Goal: Contribute content: Contribute content

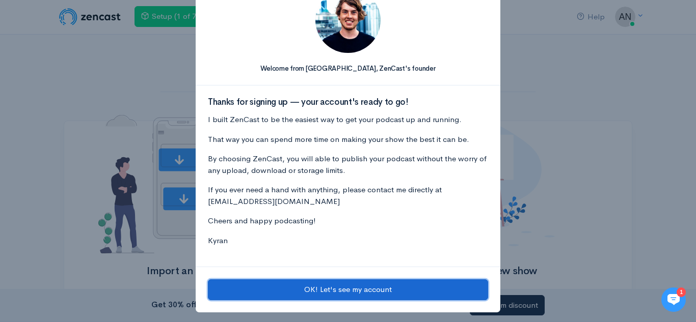
click at [364, 292] on button "OK! Let's see my account" at bounding box center [348, 290] width 280 height 21
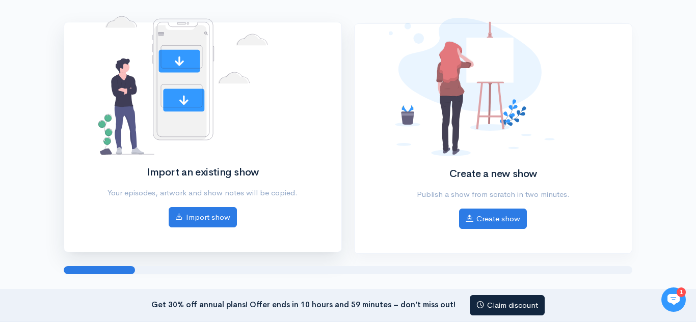
scroll to position [110, 0]
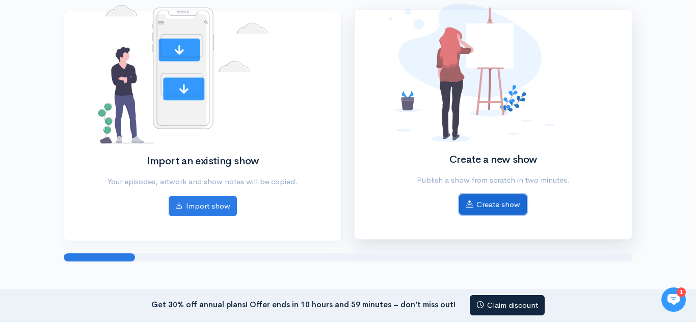
click at [500, 205] on link "Create show" at bounding box center [493, 205] width 68 height 21
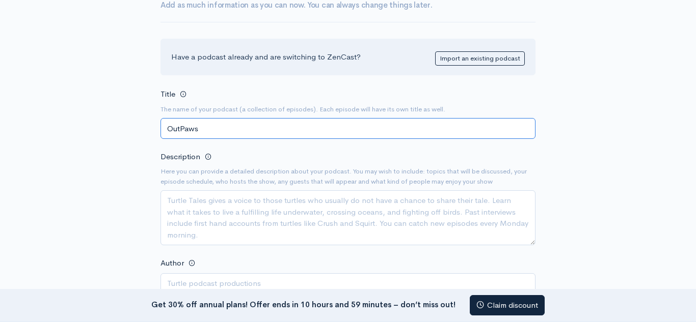
scroll to position [106, 0]
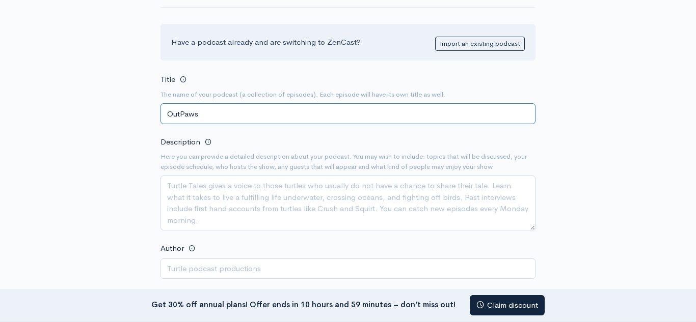
type input "OutPaws"
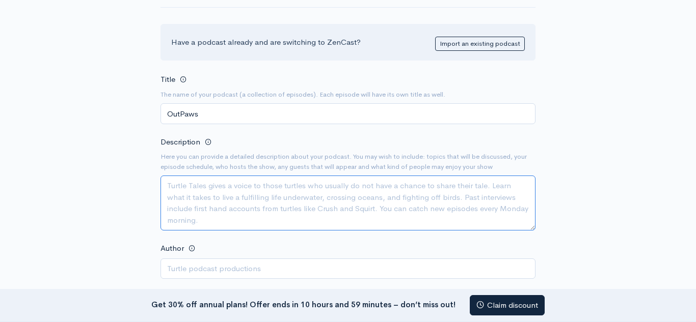
click at [225, 203] on textarea "Description" at bounding box center [347, 203] width 375 height 55
paste textarea "OutPaws is a solo talk show created for furries, friends, and anyone who’s ever…"
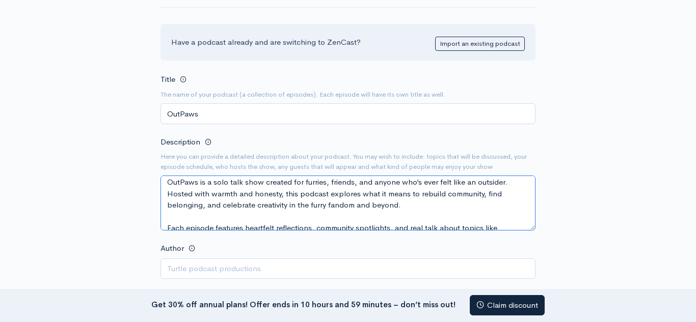
scroll to position [0, 0]
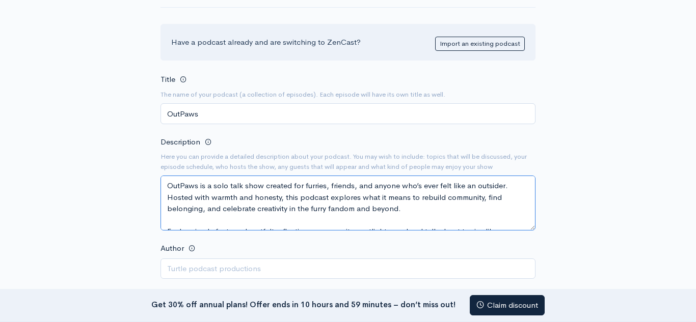
type textarea "OutPaws is a solo talk show created for furries, friends, and anyone who’s ever…"
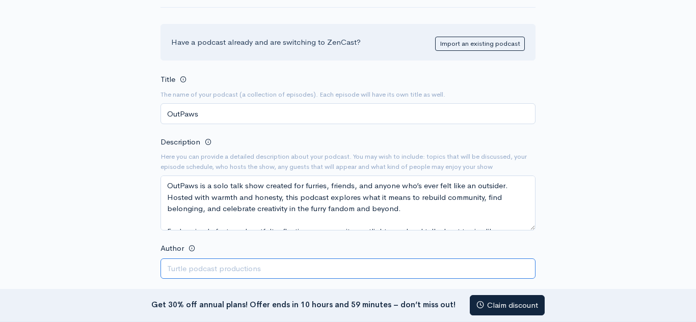
click at [183, 270] on input "Author" at bounding box center [347, 269] width 375 height 21
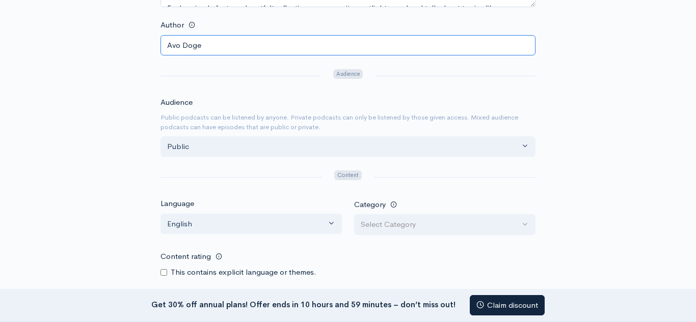
scroll to position [334, 0]
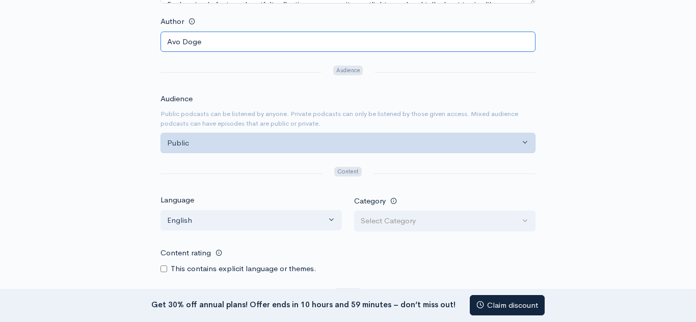
type input "Avo Doge"
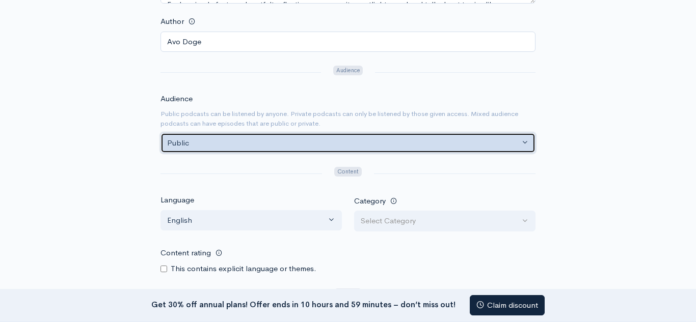
click at [266, 153] on button "Public" at bounding box center [347, 143] width 375 height 21
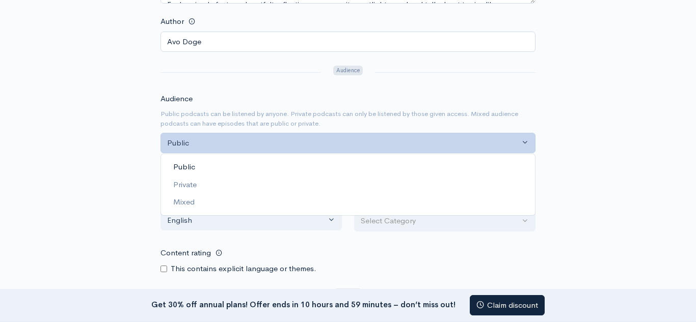
click at [238, 167] on link "Public" at bounding box center [348, 167] width 374 height 18
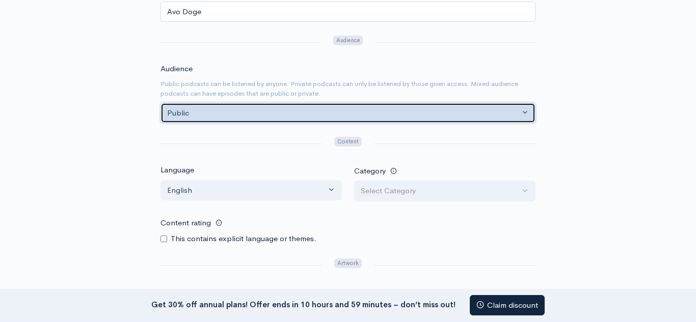
scroll to position [369, 0]
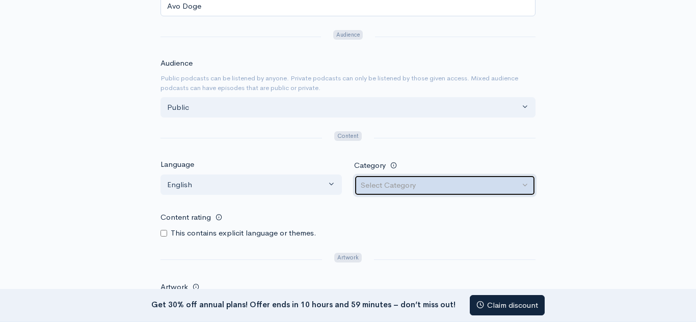
click at [389, 189] on div "Select Category" at bounding box center [440, 186] width 159 height 12
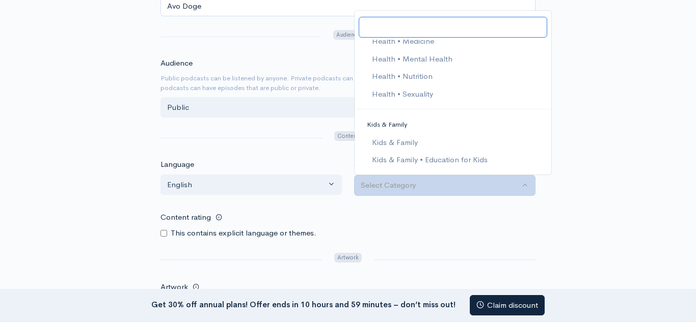
scroll to position [843, 0]
click at [422, 53] on span "Health • Mental Health" at bounding box center [412, 58] width 80 height 12
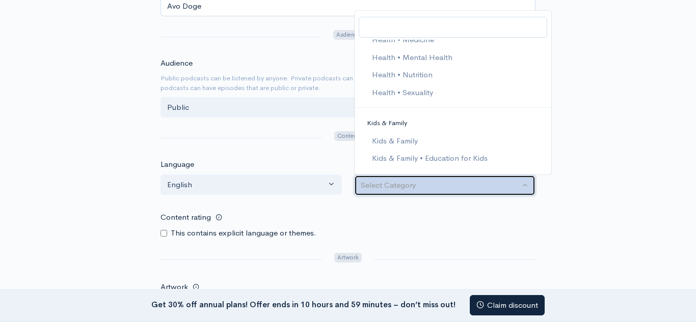
select select "Health > Mental Health"
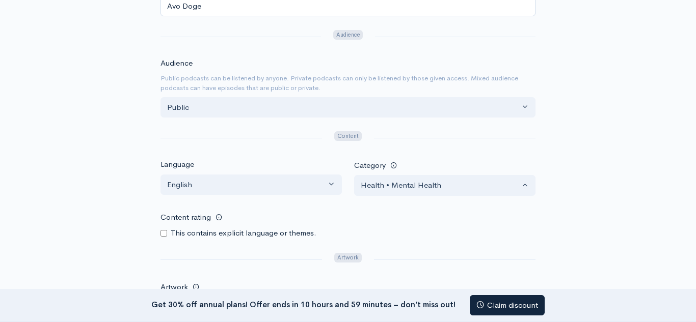
click at [410, 210] on div "Content rating This contains explicit language or themes." at bounding box center [347, 223] width 375 height 32
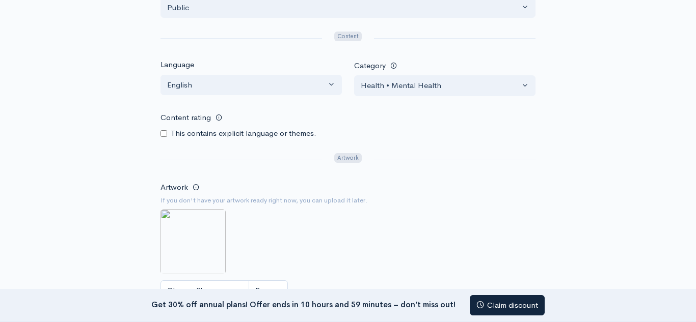
scroll to position [480, 0]
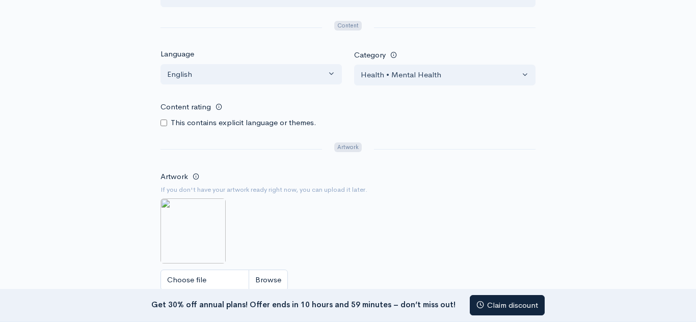
click at [163, 125] on input "Content rating" at bounding box center [163, 123] width 7 height 7
checkbox input "true"
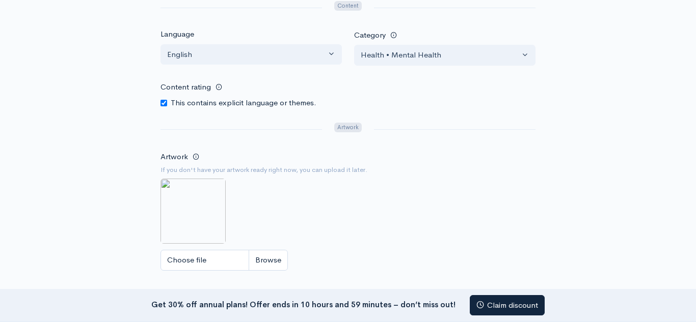
scroll to position [546, 0]
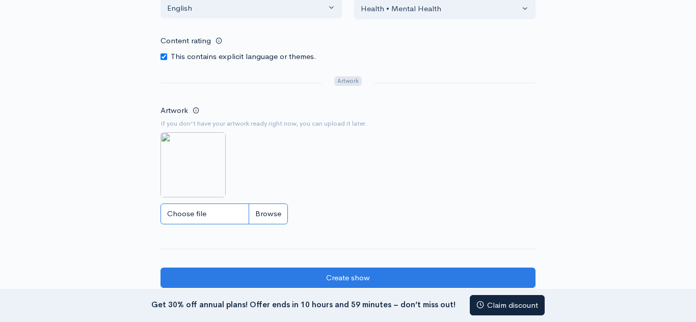
click at [266, 218] on input "Choose file" at bounding box center [223, 214] width 127 height 21
type input "C:\fakepath\file_00000000847c62308d3f7375ae2d2d9e.png"
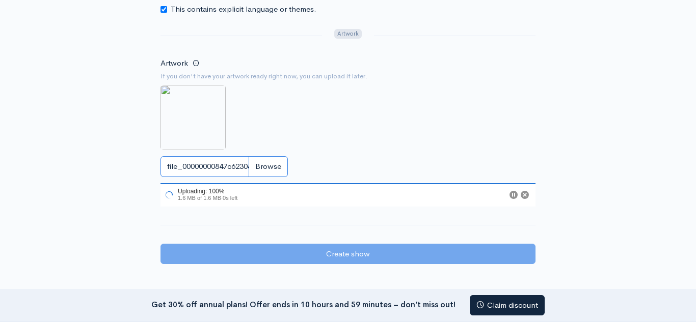
scroll to position [634, 0]
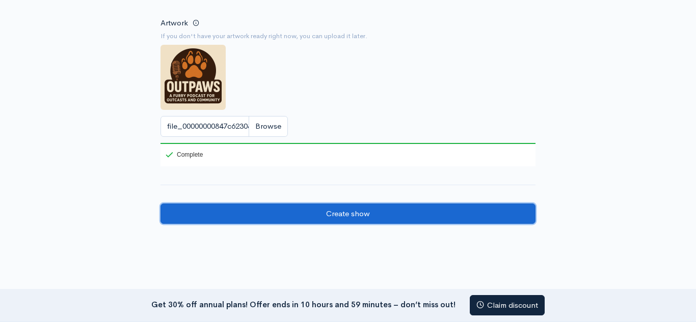
click at [348, 218] on input "Create show" at bounding box center [347, 214] width 375 height 21
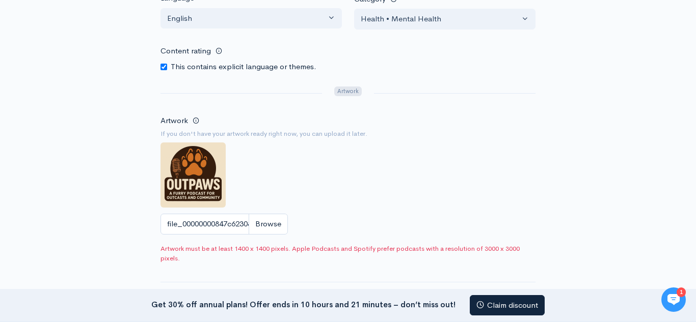
scroll to position [666, 0]
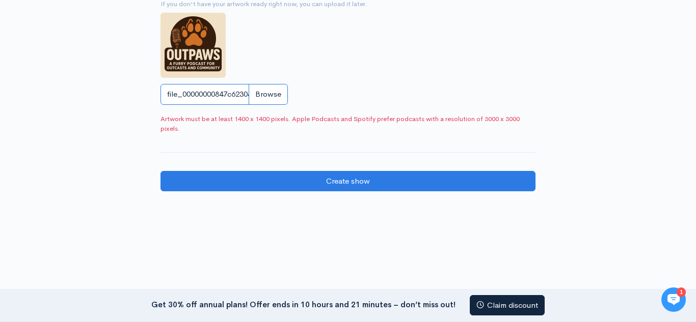
click at [271, 96] on input "file_00000000847c62308d3f7375ae2d2d9e.png" at bounding box center [223, 94] width 127 height 21
type input "C:\fakepath\Untitled design.jpg"
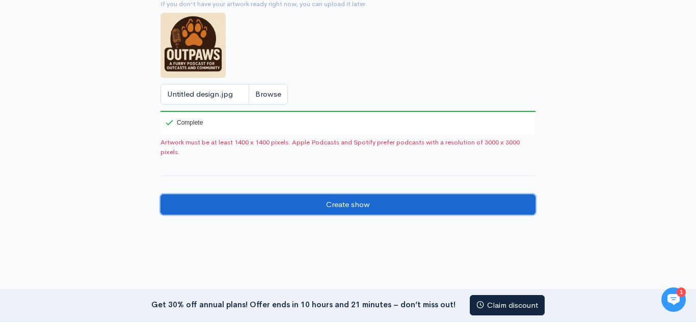
click at [332, 199] on input "Create show" at bounding box center [347, 205] width 375 height 21
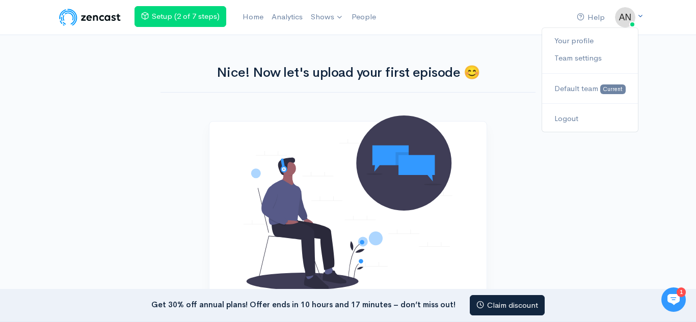
click at [632, 19] on img at bounding box center [625, 17] width 20 height 20
click at [616, 41] on link "Your profile" at bounding box center [590, 41] width 96 height 18
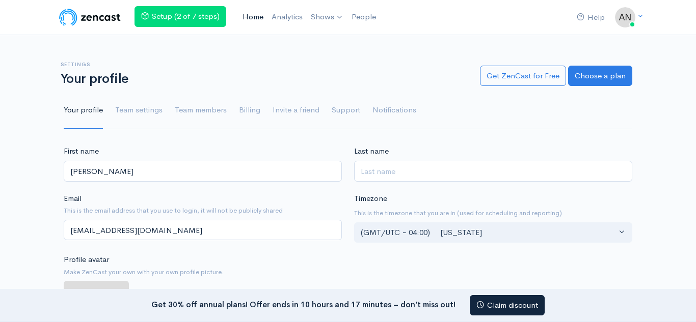
click at [254, 16] on link "Home" at bounding box center [252, 17] width 29 height 22
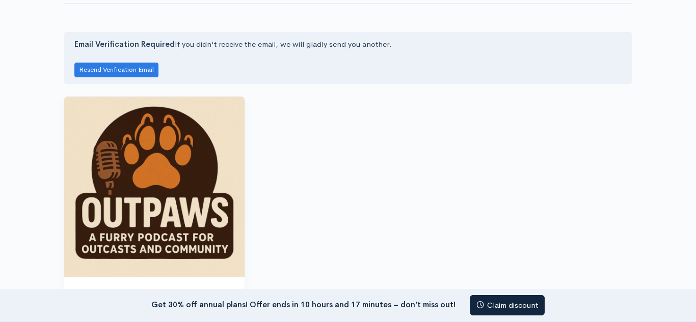
scroll to position [94, 0]
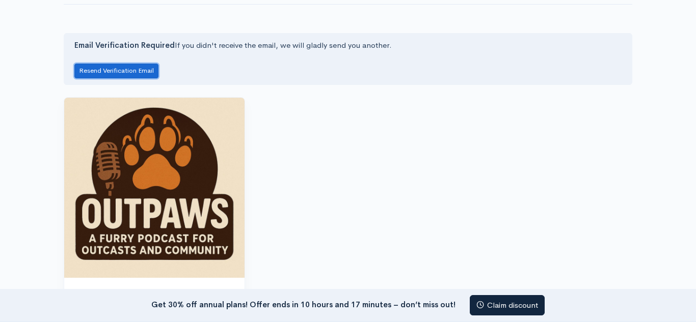
click at [110, 74] on button "Resend Verification Email" at bounding box center [116, 71] width 84 height 15
